Goal: Task Accomplishment & Management: Complete application form

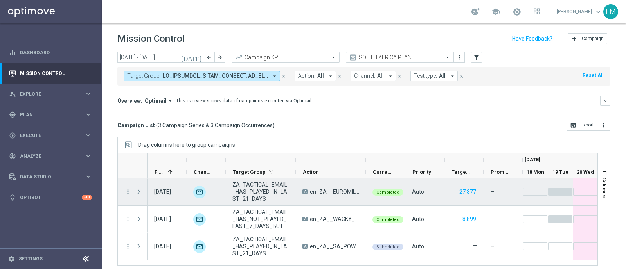
scroll to position [11, 0]
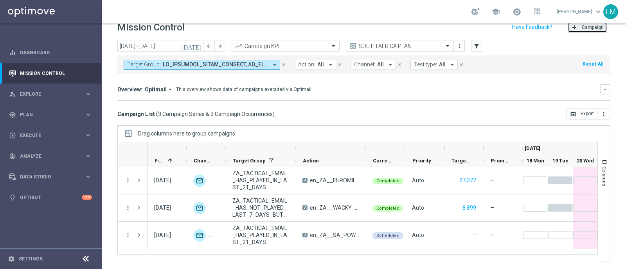
click at [571, 28] on button "add Campaign" at bounding box center [586, 27] width 39 height 11
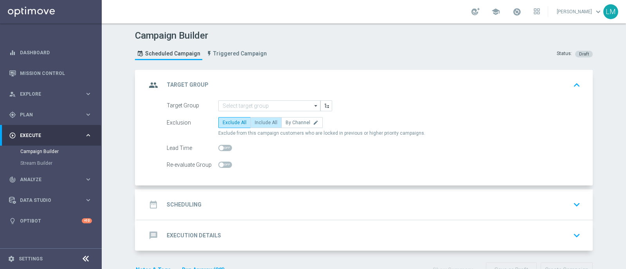
click at [266, 120] on span "Include All" at bounding box center [266, 122] width 23 height 5
click at [260, 122] on input "Include All" at bounding box center [257, 124] width 5 height 5
radio input "true"
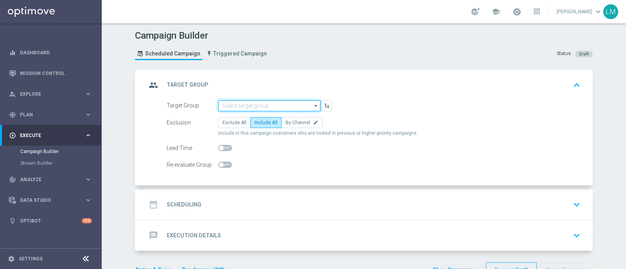
click at [265, 107] on input at bounding box center [269, 106] width 102 height 11
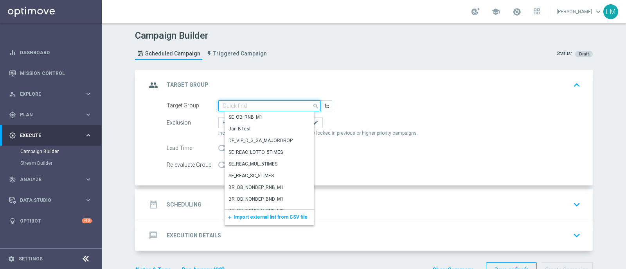
paste input "ZA_TACTICAL_EMAIL_ALL_EX_INC_1"
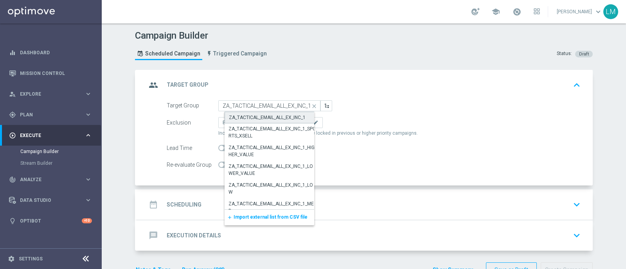
click at [258, 122] on div "ZA_TACTICAL_EMAIL_ALL_EX_INC_1" at bounding box center [271, 118] width 95 height 12
type input "ZA_TACTICAL_EMAIL_ALL_EX_INC_1"
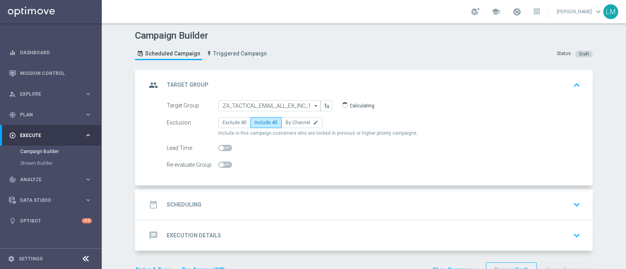
click at [296, 204] on div "date_range Scheduling keyboard_arrow_down" at bounding box center [364, 204] width 437 height 15
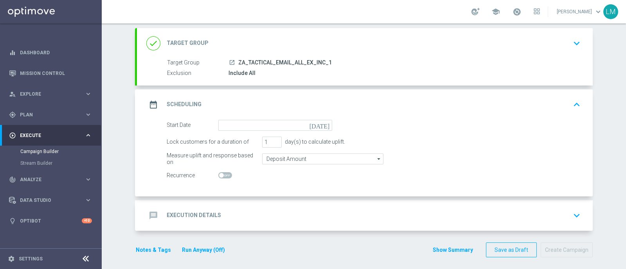
scroll to position [43, 0]
click at [323, 121] on icon "[DATE]" at bounding box center [320, 123] width 23 height 9
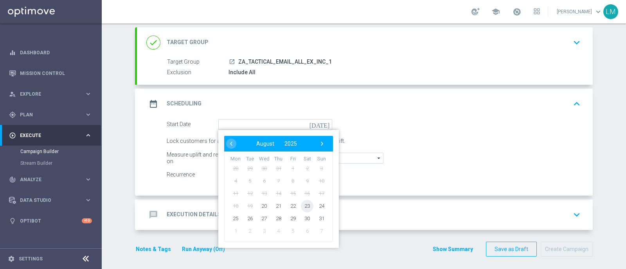
click at [302, 201] on span "23" at bounding box center [307, 206] width 13 height 13
type input "[DATE]"
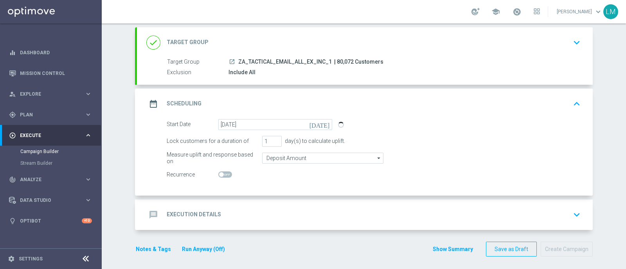
scroll to position [45, 0]
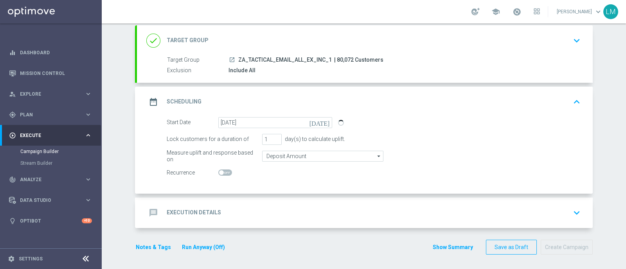
click at [278, 199] on div "message Execution Details keyboard_arrow_down" at bounding box center [365, 213] width 456 height 31
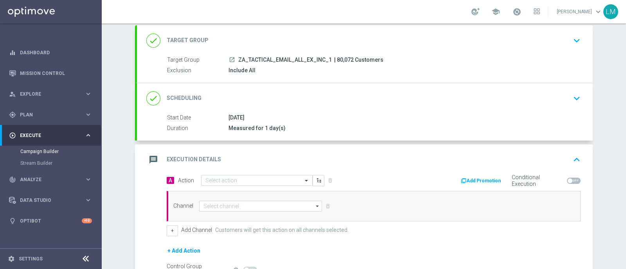
scroll to position [122, 0]
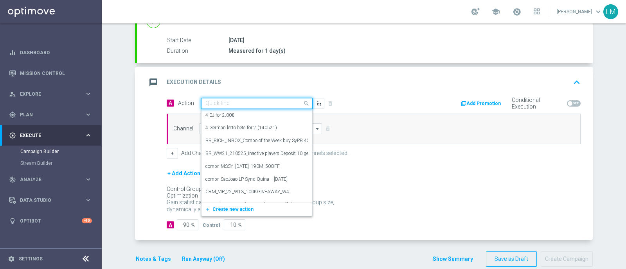
click at [226, 101] on input "text" at bounding box center [248, 104] width 87 height 7
paste input "en_ZA__RUGBY_INT_SOUTH_AFRICA_VS_AUSTRALIA_MATCH2_LOTTO_COMBO__EMT_ALL_EM_TAC_LT"
type input "en_ZA__RUGBY_INT_SOUTH_AFRICA_VS_AUSTRALIA_MATCH2_LOTTO_COMBO__EMT_ALL_EM_TAC_LT"
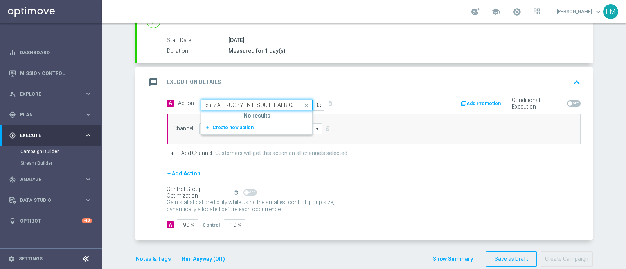
scroll to position [0, 163]
click at [225, 127] on span "Create new action" at bounding box center [232, 127] width 41 height 5
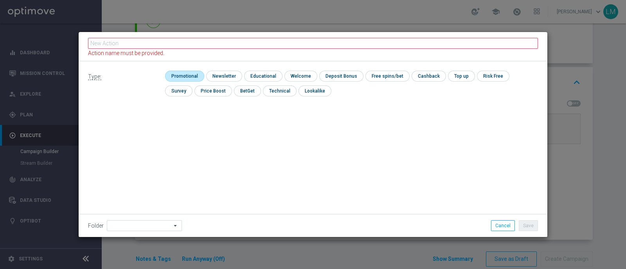
click at [198, 80] on input "checkbox" at bounding box center [183, 76] width 37 height 11
checkbox input "true"
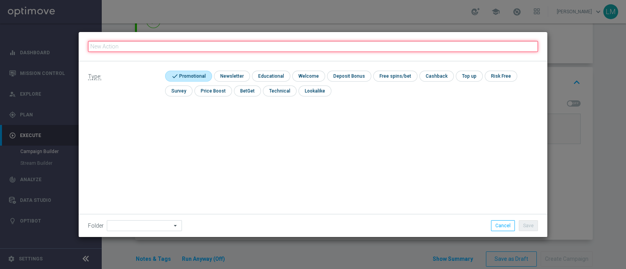
click at [198, 45] on input "text" at bounding box center [313, 46] width 450 height 11
paste input "en_ZA__RUGBY_INT_SOUTH_AFRICA_VS_AUSTRALIA_MATCH2_LOTTO_COMBO__EMT_ALL_EM_TAC_LT"
type input "en_ZA__RUGBY_INT_SOUTH_AFRICA_VS_AUSTRALIA_MATCH2_LOTTO_COMBO__EMT_ALL_EM_TAC_LT"
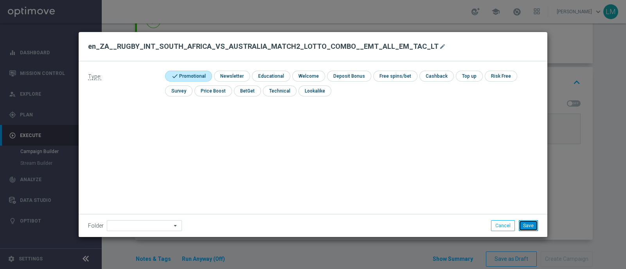
click at [525, 224] on button "Save" at bounding box center [528, 226] width 19 height 11
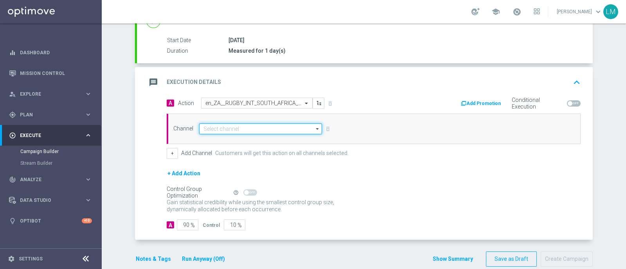
click at [229, 129] on input at bounding box center [260, 129] width 123 height 11
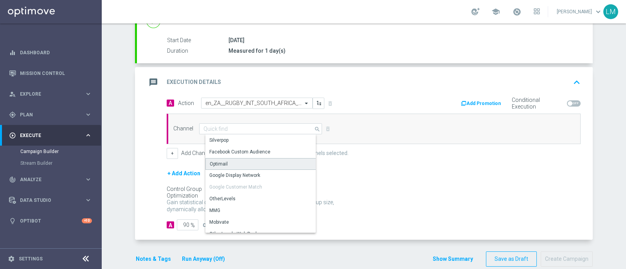
click at [228, 161] on div "Optimail" at bounding box center [263, 164] width 117 height 12
type input "Optimail"
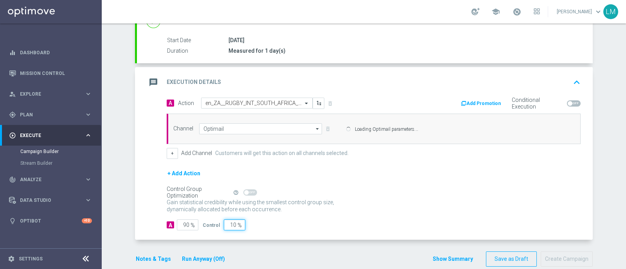
click at [228, 220] on input "10" at bounding box center [235, 225] width 22 height 11
type input "5"
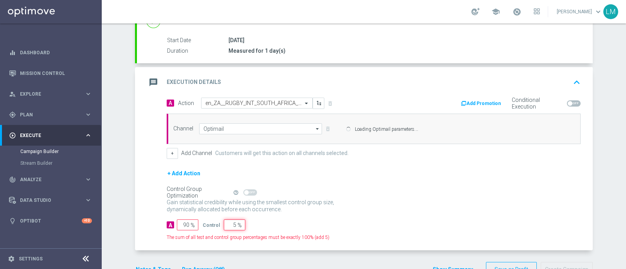
type input "95"
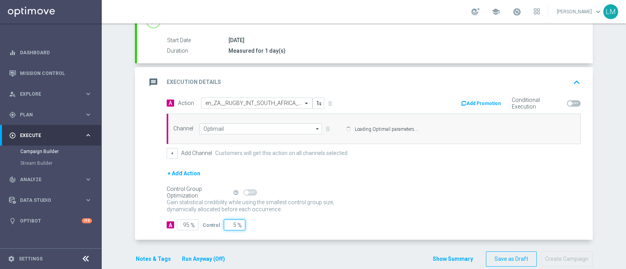
type input "5"
click at [386, 179] on div "+ Add Action" at bounding box center [374, 179] width 414 height 20
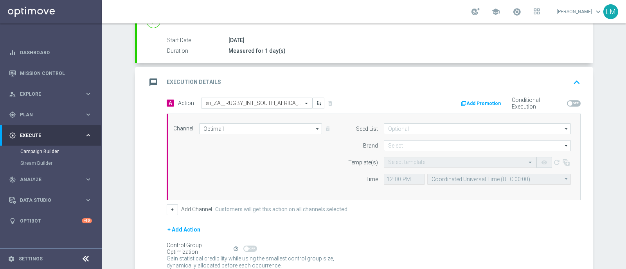
click at [419, 138] on form "Seed List arrow_drop_down Drag here to set row groups Drag here to set column l…" at bounding box center [457, 154] width 227 height 61
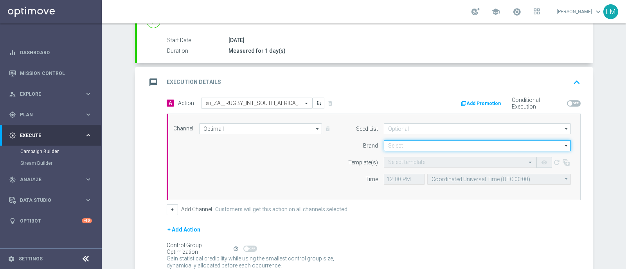
click at [418, 147] on input at bounding box center [477, 145] width 187 height 11
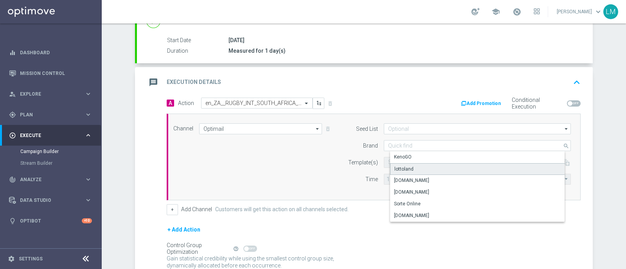
click at [415, 166] on div "lottoland" at bounding box center [483, 169] width 187 height 12
type input "lottoland"
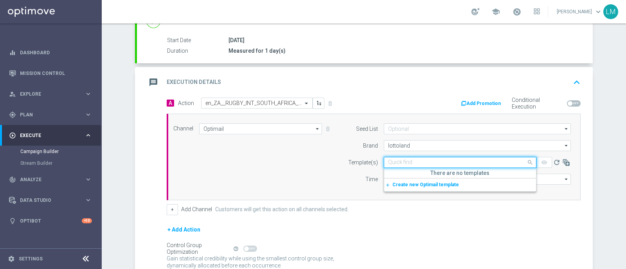
click at [415, 166] on div "Quick find" at bounding box center [460, 162] width 153 height 11
paste input "en_ZA__RUGBY_INT_SOUTH_AFRICA_VS_AUSTRALIA_MATCH2_LOTTO_COMBO__EMT_ALL_EM_TAC_LT"
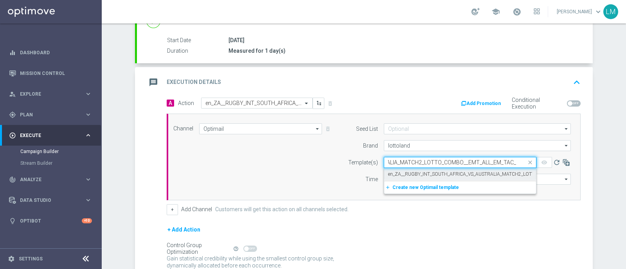
click at [411, 171] on label "en_ZA__RUGBY_INT_SOUTH_AFRICA_VS_AUSTRALIA_MATCH2_LOTTO_COMBO__EMT_ALL_EM_TAC_LT" at bounding box center [497, 174] width 219 height 7
type input "en_ZA__RUGBY_INT_SOUTH_AFRICA_VS_AUSTRALIA_MATCH2_LOTTO_COMBO__EMT_ALL_EM_TAC_LT"
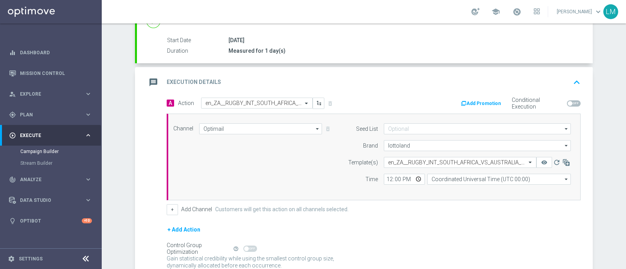
click at [442, 171] on form "Template(s) Select template en_ZA__RUGBY_INT_SOUTH_AFRICA_VS_AUSTRALIA_MATCH2_L…" at bounding box center [457, 171] width 227 height 28
click at [442, 176] on input "Coordinated Universal Time (UTC 00:00)" at bounding box center [499, 179] width 144 height 11
click at [449, 188] on div "Central European Time ([GEOGRAPHIC_DATA]) (UTC +02:00)" at bounding box center [502, 191] width 128 height 7
type input "Central European Time ([GEOGRAPHIC_DATA]) (UTC +02:00)"
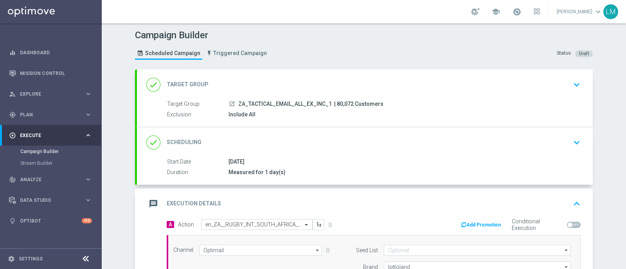
scroll to position [190, 0]
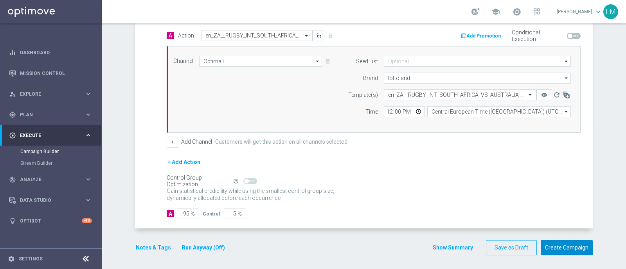
click at [548, 254] on div "done Target Group keyboard_arrow_down Target Group launch ZA_TACTICAL_EMAIL_ALL…" at bounding box center [364, 71] width 458 height 383
click at [569, 248] on button "Create Campaign" at bounding box center [566, 248] width 52 height 15
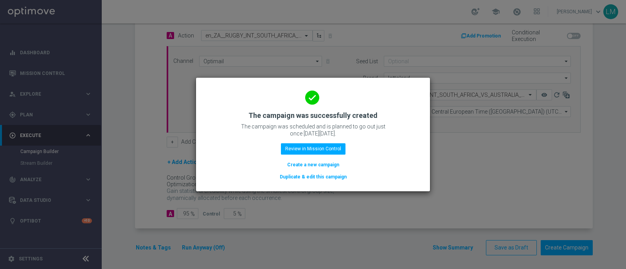
click at [319, 165] on button "Create a new campaign" at bounding box center [313, 165] width 54 height 9
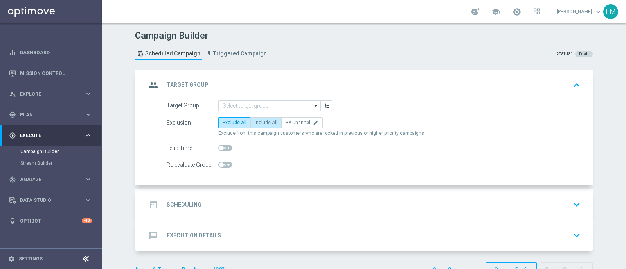
click at [255, 124] on span "Include All" at bounding box center [266, 122] width 23 height 5
click at [255, 124] on input "Include All" at bounding box center [257, 124] width 5 height 5
radio input "true"
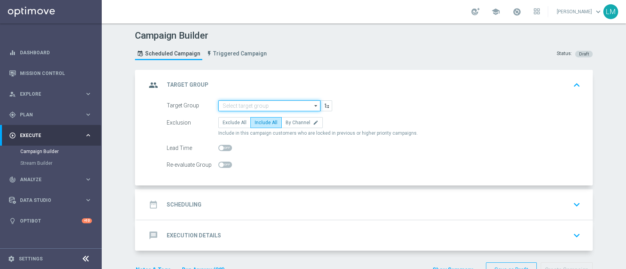
click at [258, 108] on input at bounding box center [269, 106] width 102 height 11
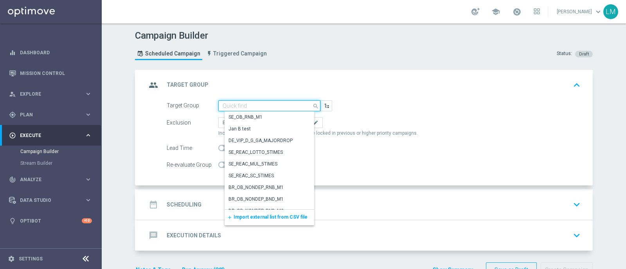
paste input "ZA_TACTICAL_RI_ALL_EX_INC_NON_EMAIL"
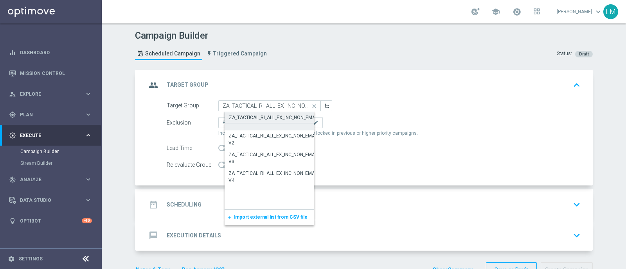
click at [253, 120] on div "ZA_TACTICAL_RI_ALL_EX_INC_NON_EMAIL" at bounding box center [274, 117] width 90 height 7
type input "ZA_TACTICAL_RI_ALL_EX_INC_NON_EMAIL"
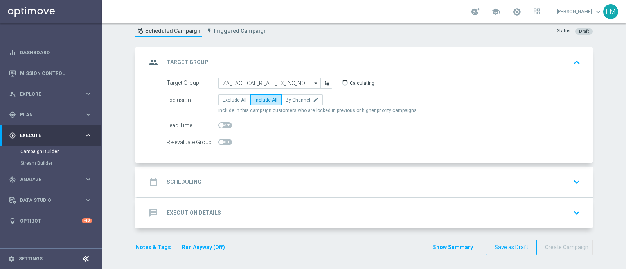
scroll to position [23, 0]
click at [308, 183] on div "date_range Scheduling keyboard_arrow_down" at bounding box center [364, 182] width 437 height 15
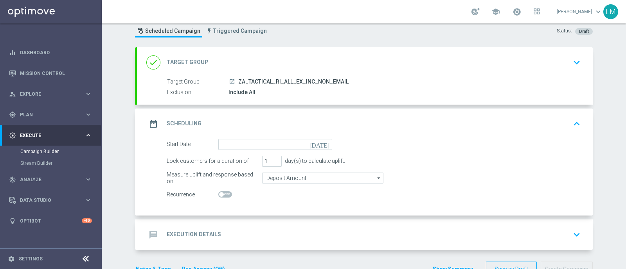
scroll to position [45, 0]
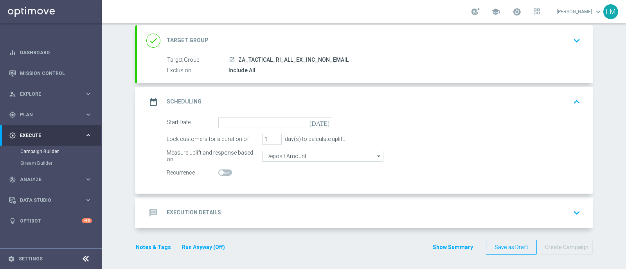
click at [321, 122] on icon "[DATE]" at bounding box center [320, 121] width 23 height 9
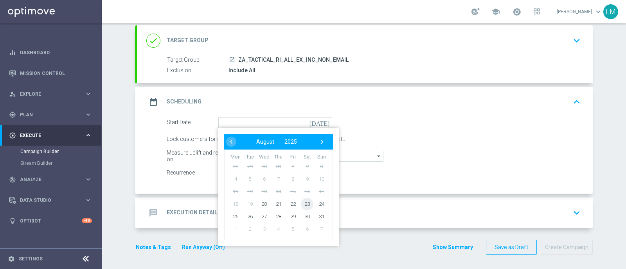
click at [302, 199] on span "23" at bounding box center [307, 204] width 13 height 13
type input "[DATE]"
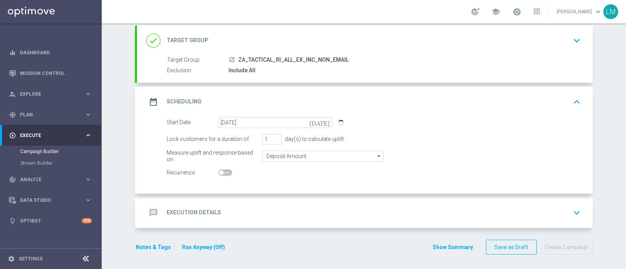
click at [302, 199] on div "message Execution Details keyboard_arrow_down" at bounding box center [365, 213] width 456 height 31
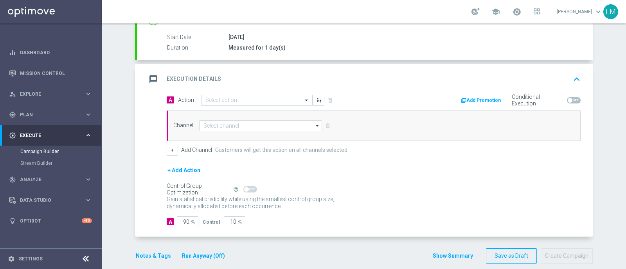
scroll to position [129, 0]
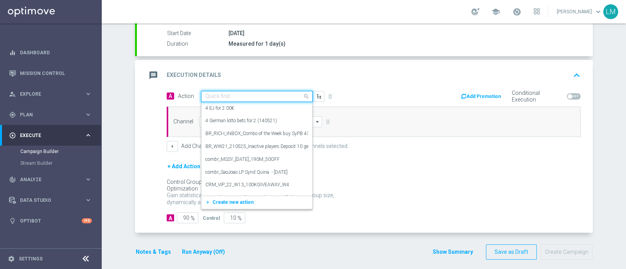
click at [243, 95] on input "text" at bounding box center [248, 96] width 87 height 7
paste input "en_ZA__RUGBY_INT_SOUTH_AFRICA_VS_AUSTRALIA_MATCH2_LOTTO_COMBO__EMT_ALL_RI_TAC_LT"
type input "en_ZA__RUGBY_INT_SOUTH_AFRICA_VS_AUSTRALIA_MATCH2_LOTTO_COMBO__EMT_ALL_RI_TAC_LT"
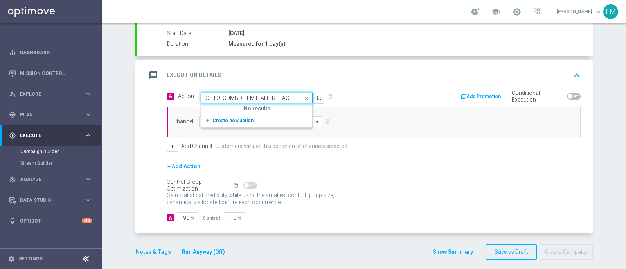
click at [230, 122] on span "Create new action" at bounding box center [232, 120] width 41 height 5
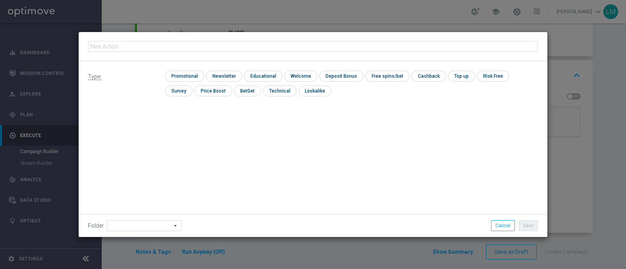
type input "en_ZA__RUGBY_INT_SOUTH_AFRICA_VS_AUSTRALIA_MATCH2_LOTTO_COMBO__EMT_ALL_RI_TAC_LT"
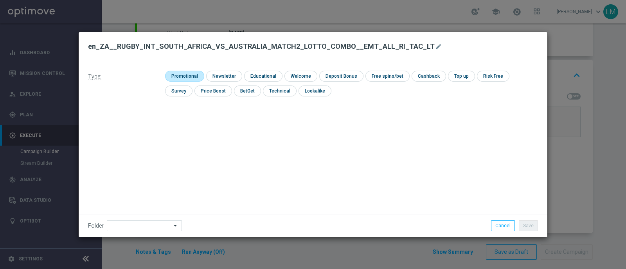
click at [193, 74] on input "checkbox" at bounding box center [183, 76] width 37 height 11
checkbox input "true"
click at [523, 228] on button "Save" at bounding box center [528, 226] width 19 height 11
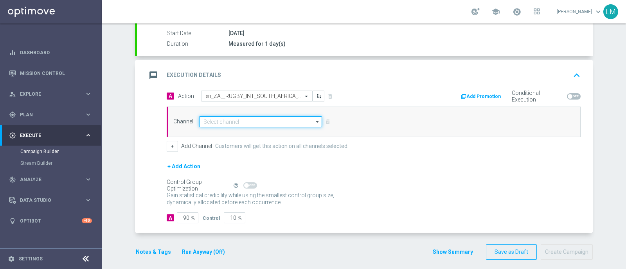
click at [237, 121] on input at bounding box center [260, 122] width 123 height 11
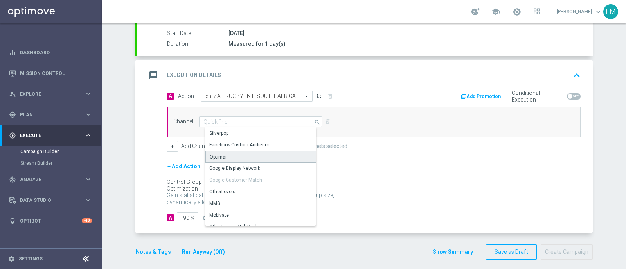
click at [216, 154] on div "Optimail" at bounding box center [219, 157] width 18 height 7
type input "Optimail"
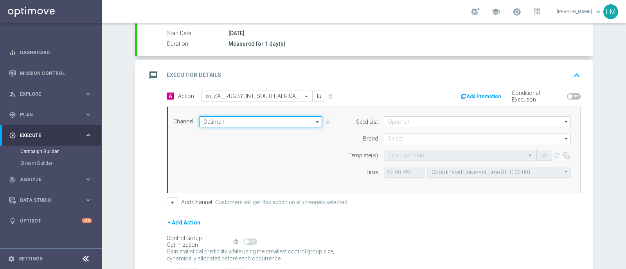
click at [254, 117] on input "Optimail" at bounding box center [260, 122] width 123 height 11
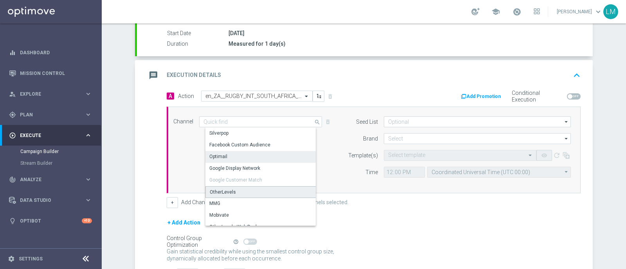
click at [234, 194] on div "OtherLevels" at bounding box center [263, 193] width 117 height 12
type input "OtherLevels"
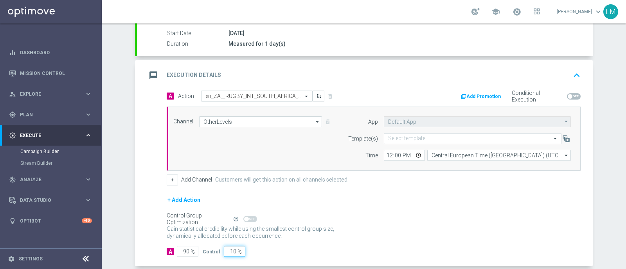
click at [224, 251] on input "10" at bounding box center [235, 251] width 22 height 11
type input "5"
type input "95"
type input "5"
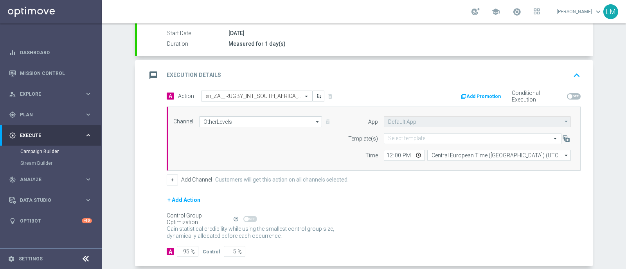
click at [379, 210] on div "+ Add Action" at bounding box center [374, 206] width 414 height 20
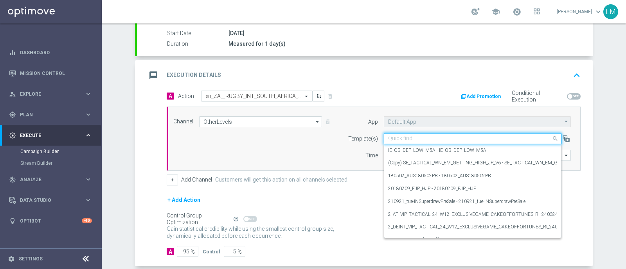
click at [418, 137] on input "text" at bounding box center [464, 139] width 153 height 7
paste input "en_ZA__RUGBY_INT_SOUTH_AFRICA_VS_AUSTRALIA_MATCH2_LOTTO_COMBO__EMT_ALL_RI_TAC_LT"
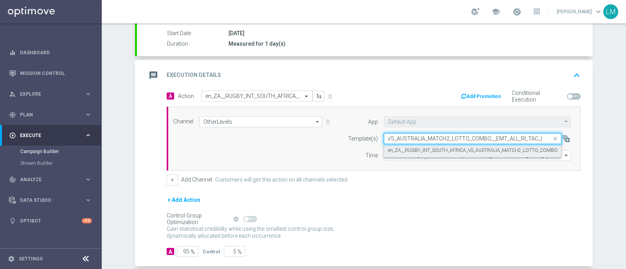
click at [416, 144] on div "en_ZA__RUGBY_INT_SOUTH_AFRICA_VS_AUSTRALIA_MATCH2_LOTTO_COMBO__EMT_ALL_RI_TAC_L…" at bounding box center [472, 150] width 169 height 13
type input "en_ZA__RUGBY_INT_SOUTH_AFRICA_VS_AUSTRALIA_MATCH2_LOTTO_COMBO__EMT_ALL_RI_TAC_LT"
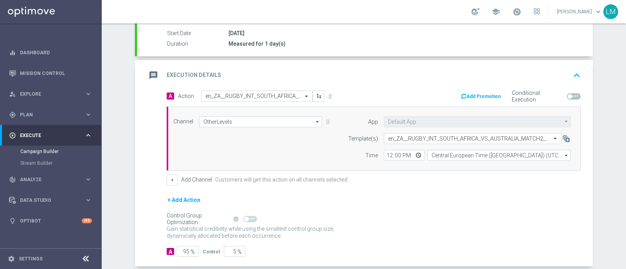
scroll to position [0, 0]
click at [413, 153] on input "12:00" at bounding box center [404, 155] width 41 height 11
type input "16:00"
click at [337, 221] on div "Control Group Optimization Self Optimizing Campaign help_outline" at bounding box center [374, 219] width 414 height 9
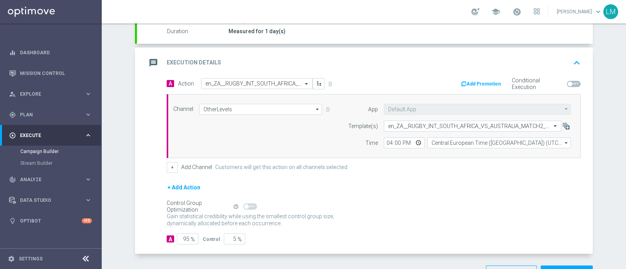
scroll to position [145, 0]
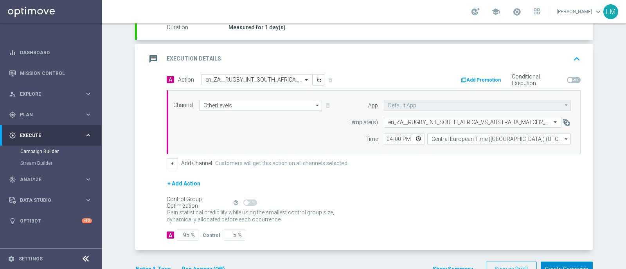
click at [544, 265] on button "Create Campaign" at bounding box center [566, 269] width 52 height 15
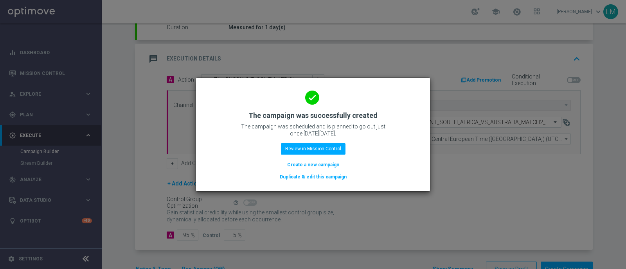
click at [313, 167] on button "Create a new campaign" at bounding box center [313, 165] width 54 height 9
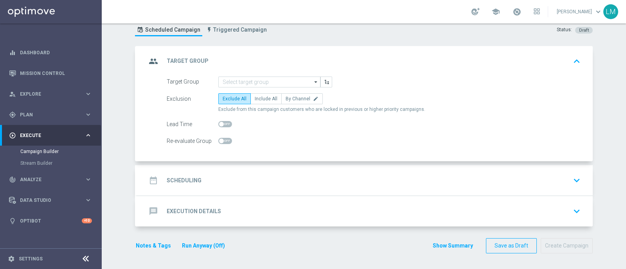
scroll to position [0, 0]
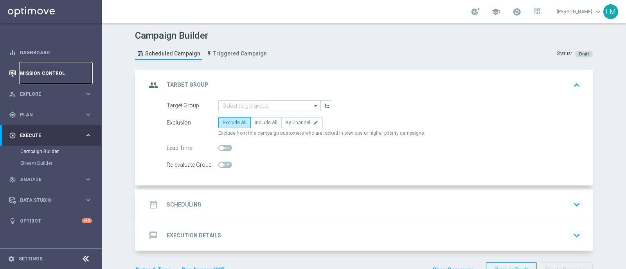
click at [47, 73] on link "Mission Control" at bounding box center [56, 73] width 72 height 21
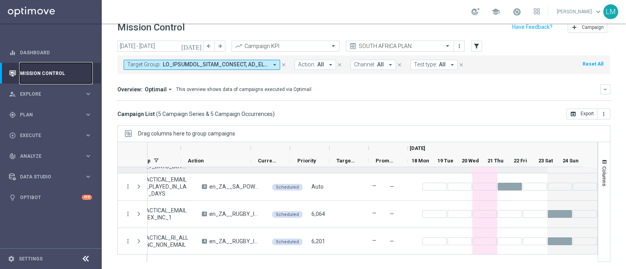
scroll to position [49, 0]
